Goal: Information Seeking & Learning: Learn about a topic

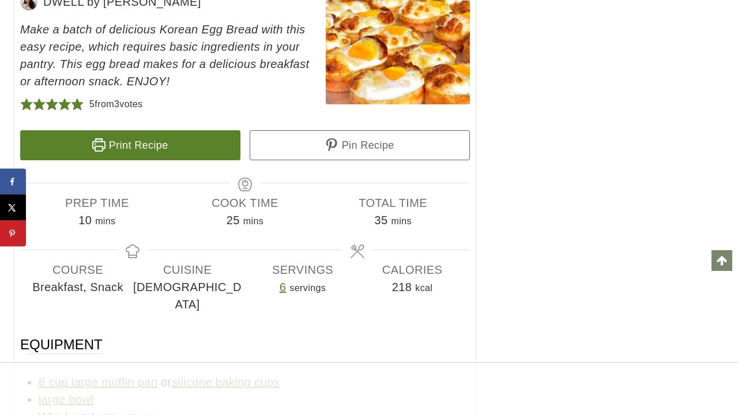
scroll to position [5379, 0]
